Goal: Information Seeking & Learning: Learn about a topic

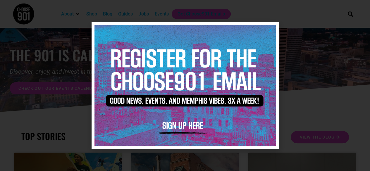
click at [271, 29] on icon "Close" at bounding box center [270, 30] width 4 height 4
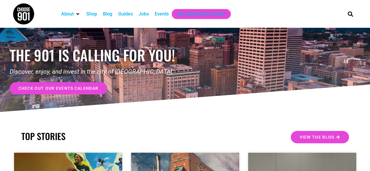
click at [143, 19] on div "Jobs" at bounding box center [144, 14] width 16 height 10
click at [138, 13] on div "Jobs" at bounding box center [144, 14] width 16 height 10
click at [142, 13] on div "Jobs" at bounding box center [144, 14] width 10 height 7
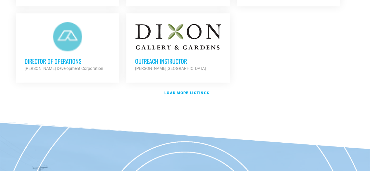
scroll to position [762, 0]
click at [171, 93] on link "Load more listings" at bounding box center [185, 92] width 345 height 13
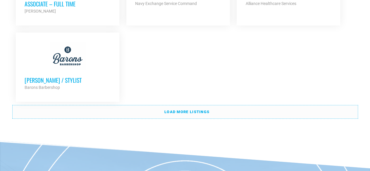
scroll to position [1337, 0]
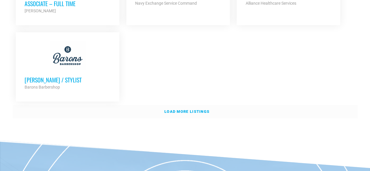
click at [178, 107] on link "Load more listings" at bounding box center [185, 111] width 345 height 13
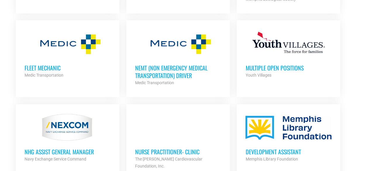
scroll to position [1433, 0]
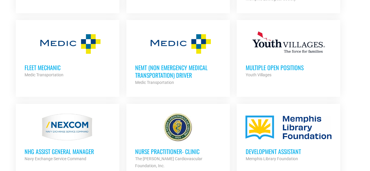
click at [294, 64] on h3 "Multiple Open Positions" at bounding box center [288, 68] width 86 height 8
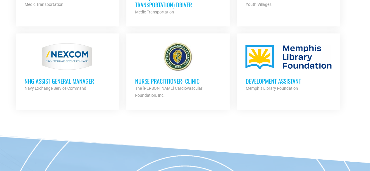
scroll to position [1510, 0]
